Goal: Check status: Check status

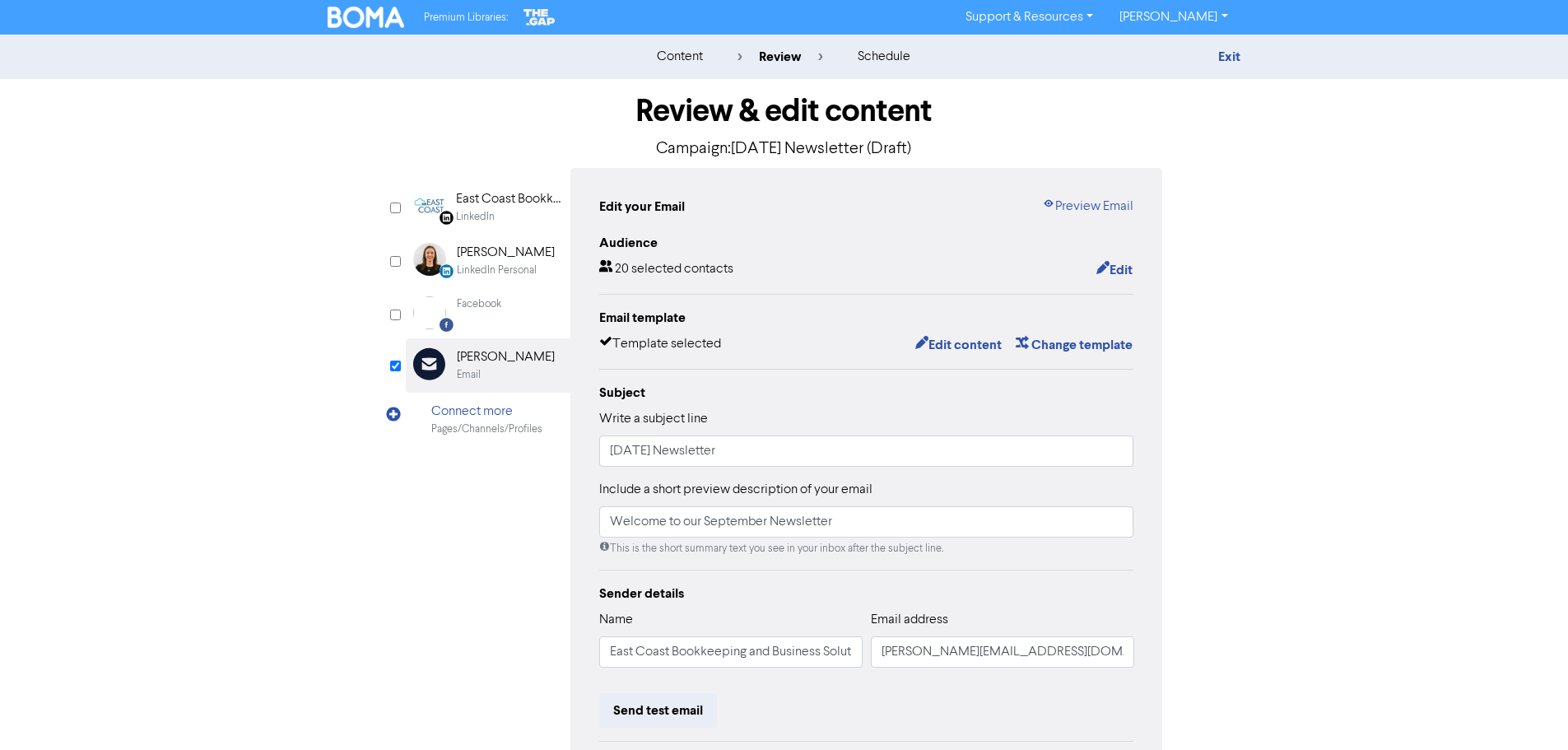
click at [357, 23] on img at bounding box center [366, 18] width 78 height 22
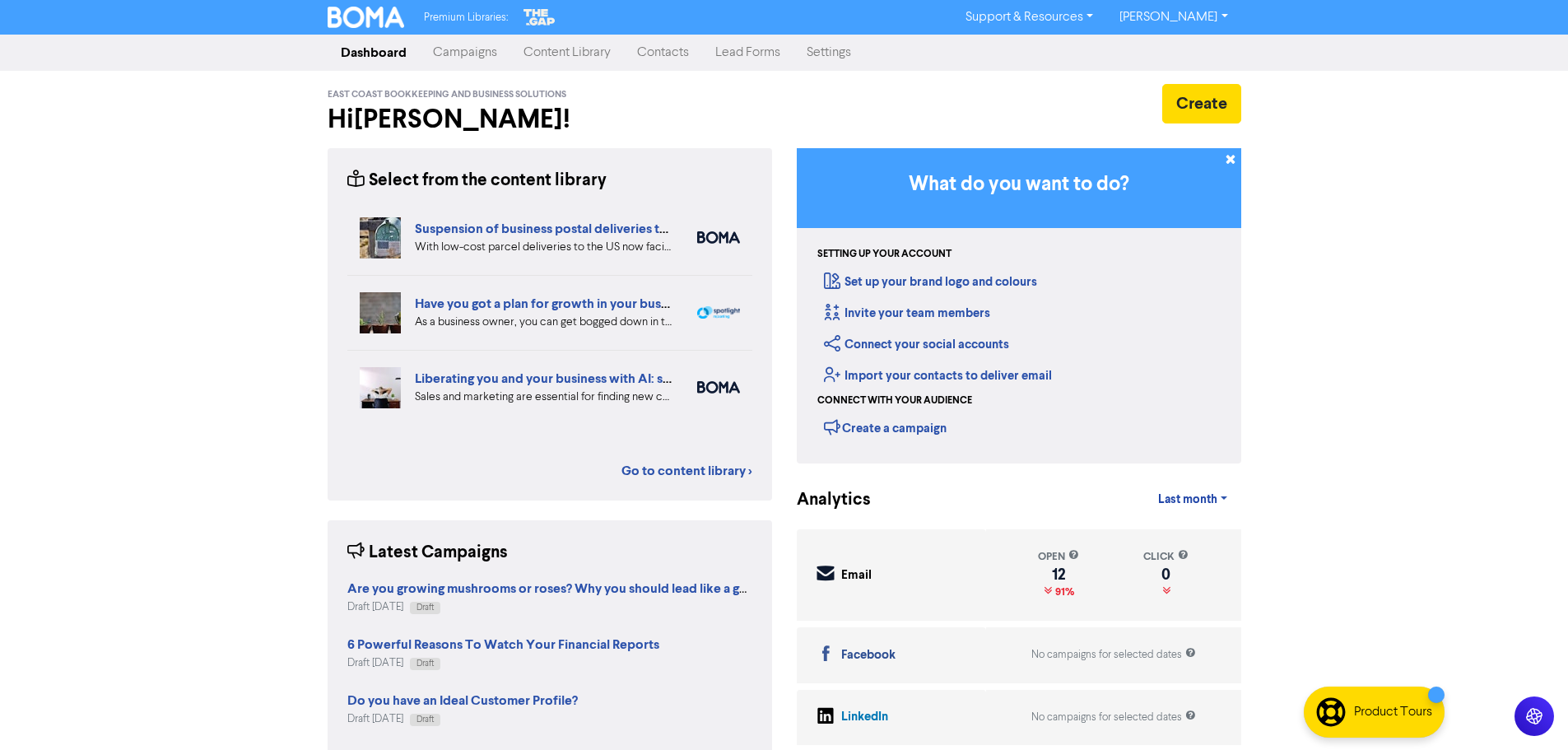
click at [453, 58] on link "Campaigns" at bounding box center [465, 52] width 90 height 33
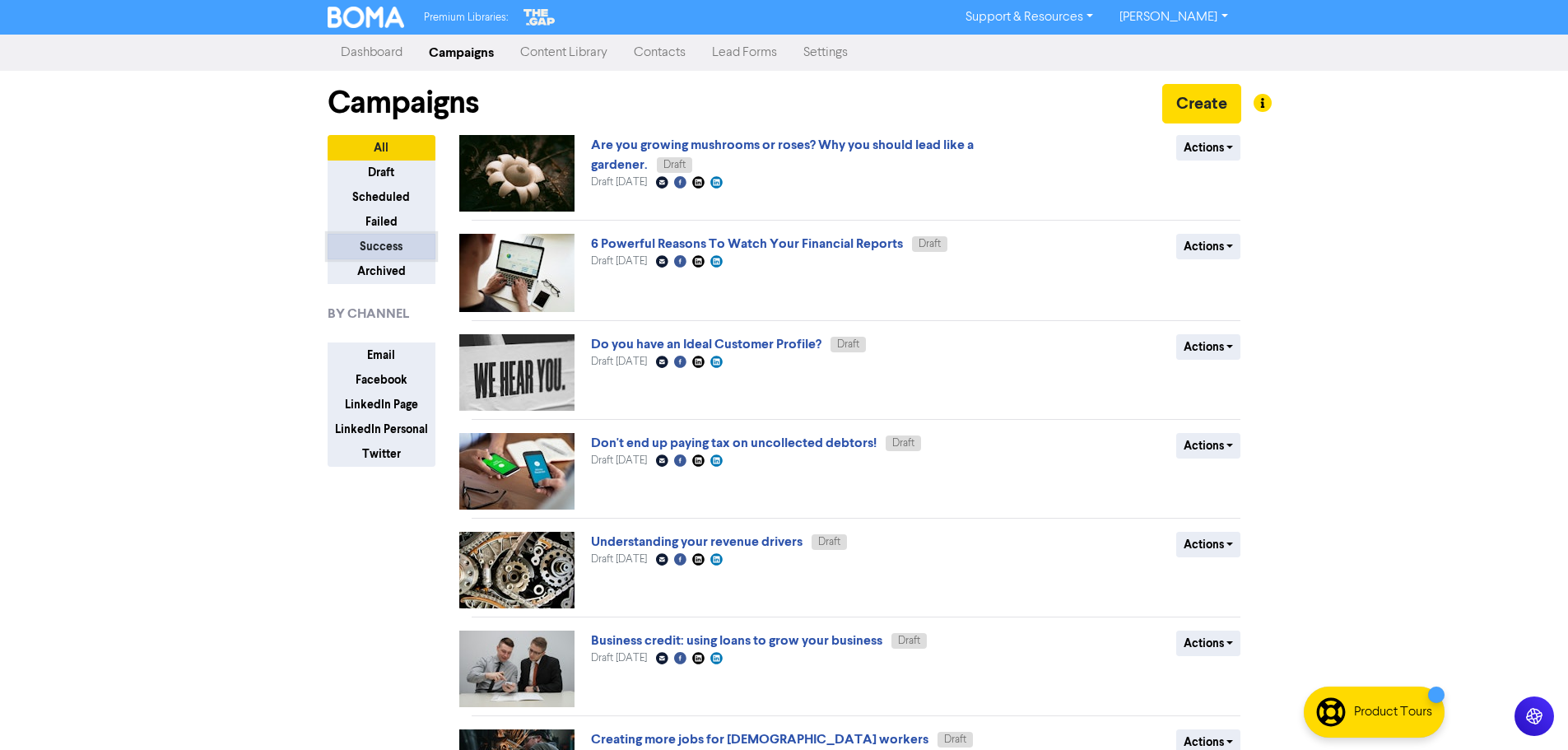
click at [388, 245] on button "Success" at bounding box center [381, 247] width 108 height 26
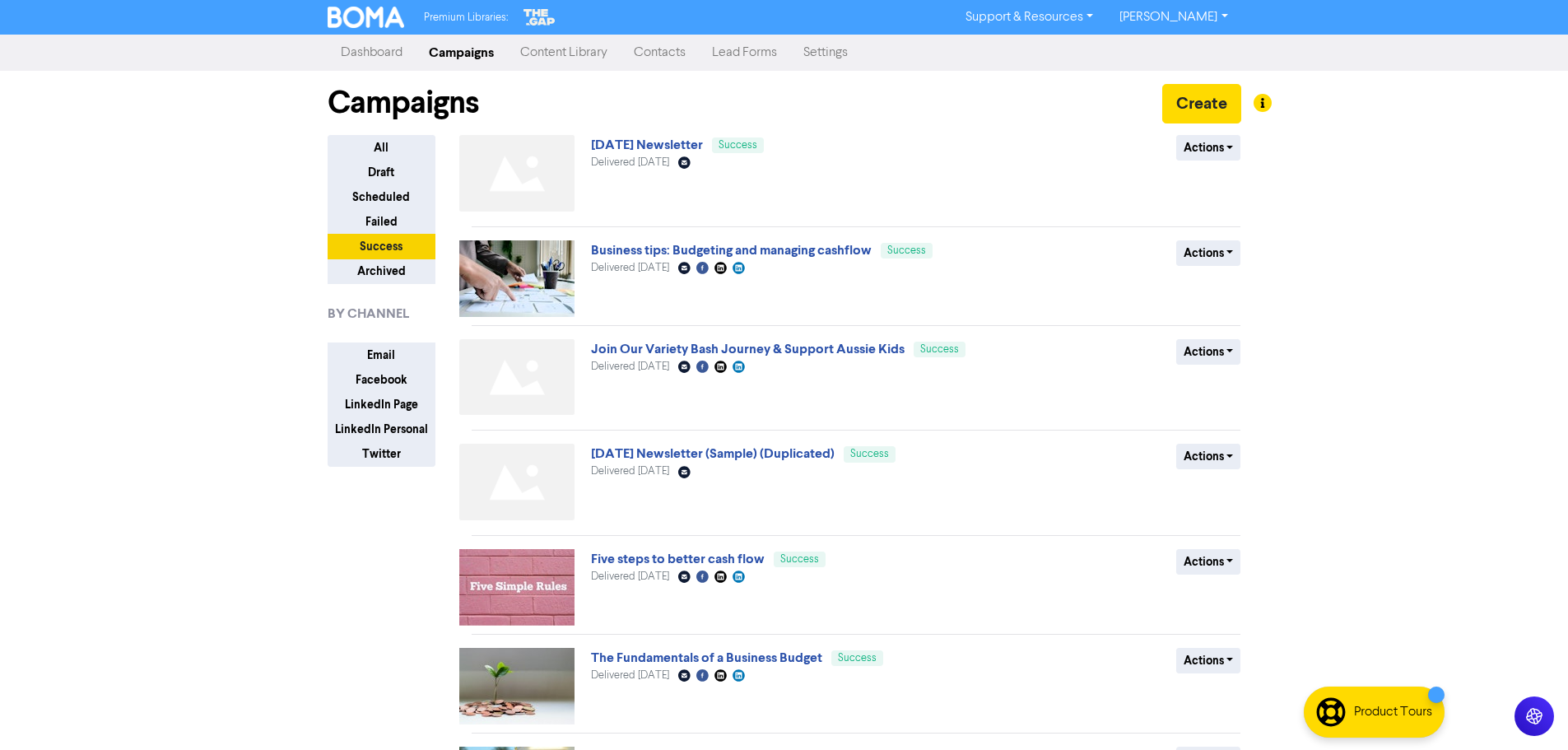
click at [656, 148] on link "[DATE] Newsletter" at bounding box center [647, 145] width 112 height 17
